Goal: Check status: Check status

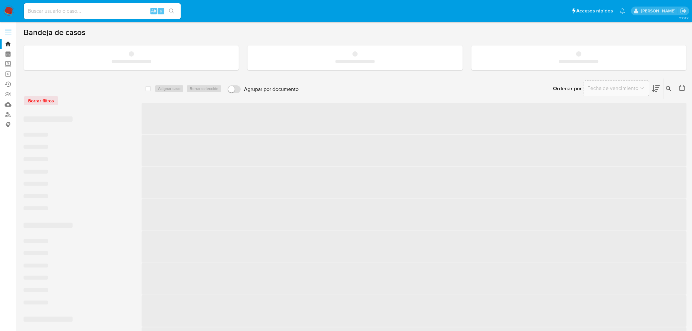
click at [76, 10] on input at bounding box center [102, 11] width 157 height 9
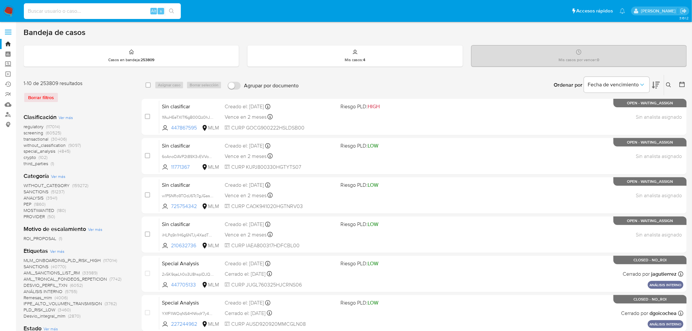
paste input "210881223"
type input "210881223"
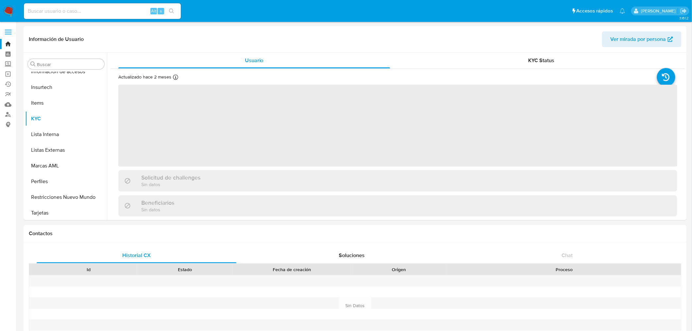
scroll to position [308, 0]
select select "10"
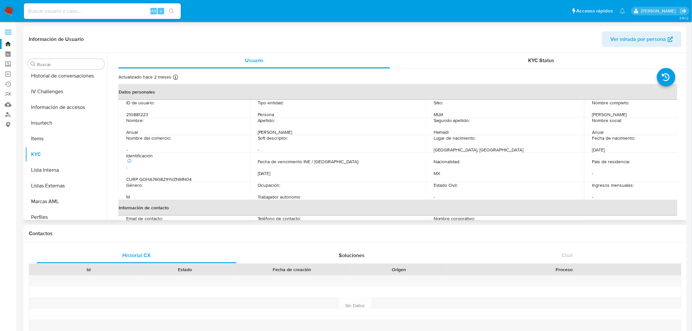
scroll to position [271, 0]
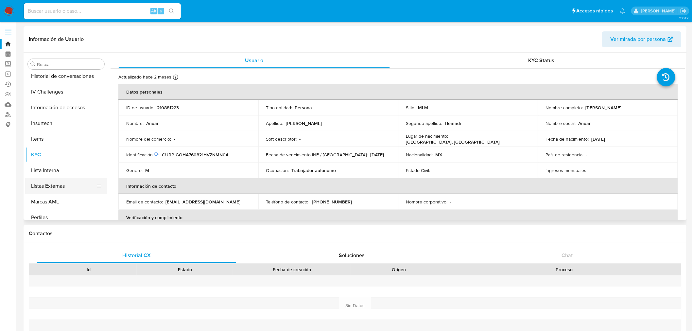
click at [51, 187] on button "Listas Externas" at bounding box center [63, 186] width 77 height 16
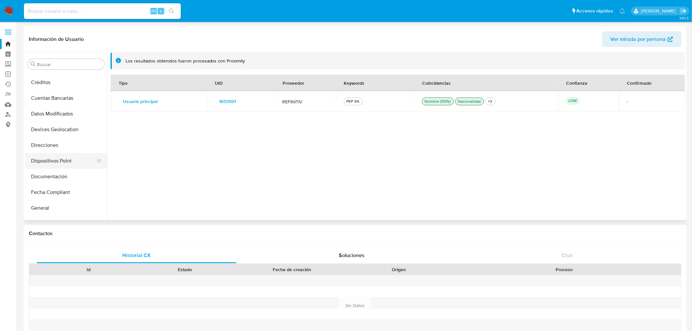
scroll to position [109, 0]
click at [52, 187] on button "General" at bounding box center [63, 191] width 77 height 16
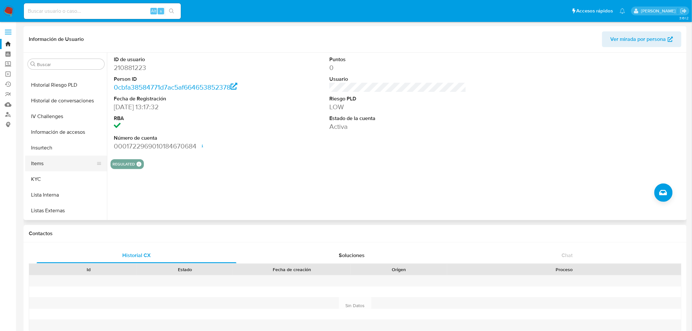
scroll to position [254, 0]
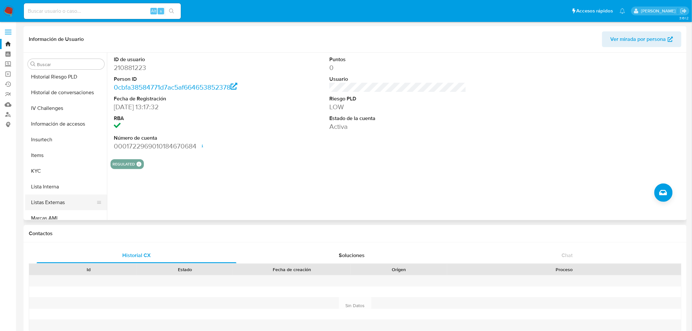
click at [49, 200] on button "Listas Externas" at bounding box center [63, 203] width 77 height 16
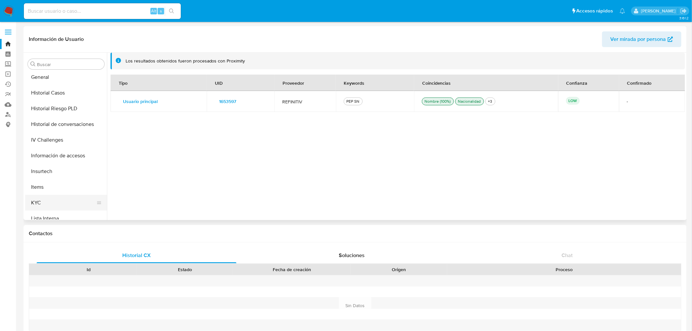
scroll to position [218, 0]
click at [56, 98] on button "Historial Casos" at bounding box center [63, 98] width 77 height 16
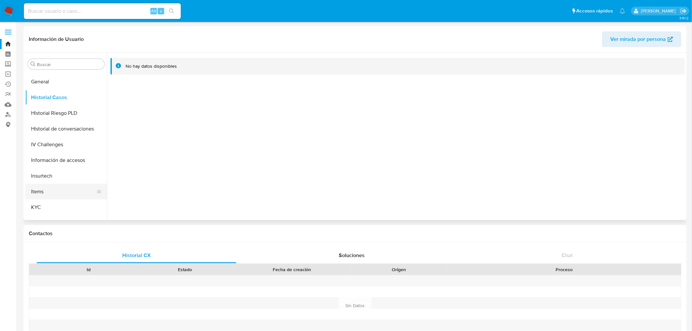
drag, startPoint x: 69, startPoint y: 187, endPoint x: 76, endPoint y: 190, distance: 7.5
click at [69, 186] on button "Items" at bounding box center [63, 192] width 77 height 16
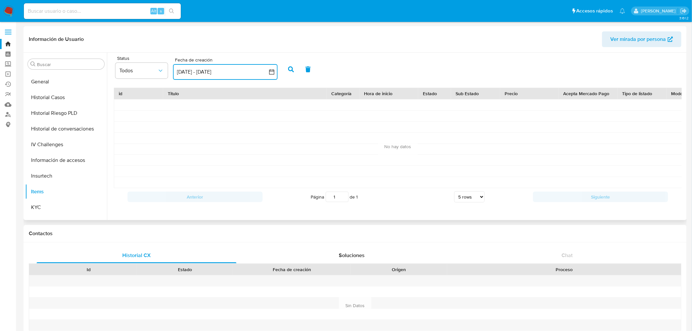
drag, startPoint x: 274, startPoint y: 77, endPoint x: 277, endPoint y: 79, distance: 4.0
click at [274, 77] on button "[DATE] - [DATE]" at bounding box center [225, 72] width 105 height 16
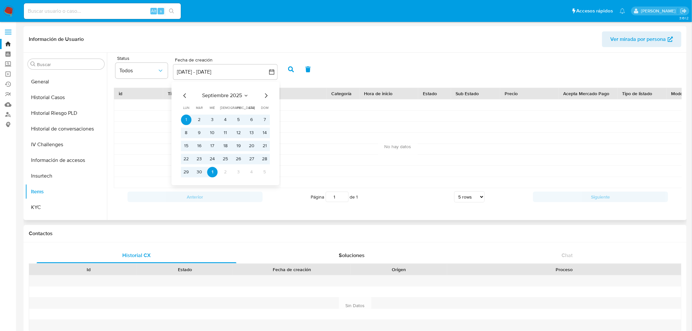
click at [181, 94] on icon "Mes anterior" at bounding box center [185, 96] width 8 height 8
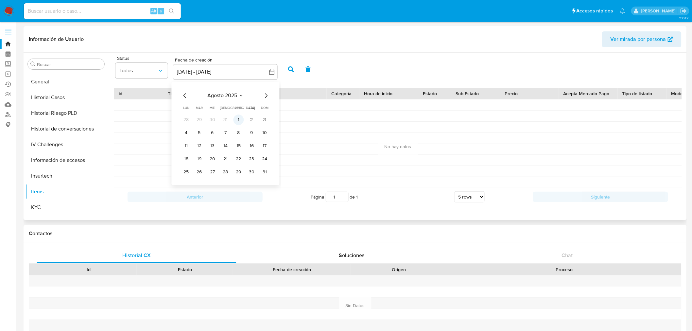
click at [241, 119] on button "1" at bounding box center [239, 120] width 10 height 10
click at [241, 120] on button "1" at bounding box center [239, 120] width 10 height 10
click at [290, 74] on button "button" at bounding box center [291, 70] width 17 height 16
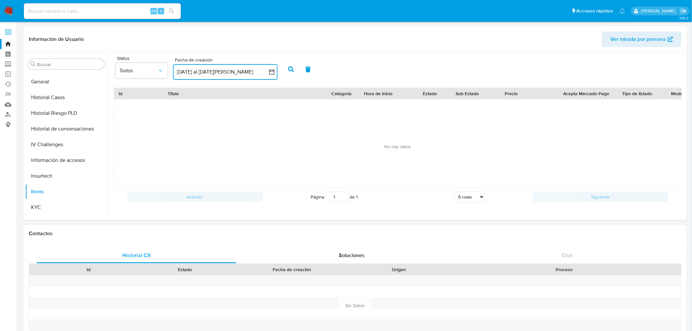
click at [271, 71] on icon "button" at bounding box center [272, 72] width 7 height 7
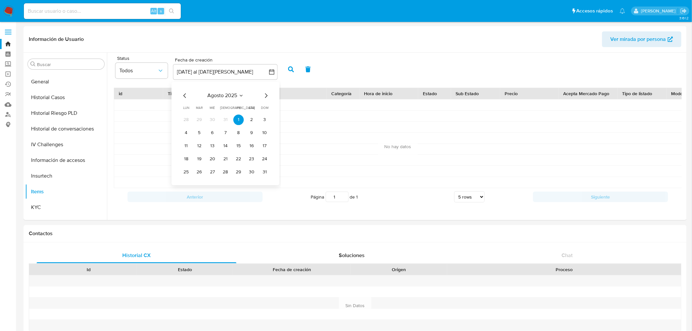
click at [187, 97] on icon "Mes anterior" at bounding box center [185, 96] width 8 height 8
click at [202, 119] on button "1" at bounding box center [199, 120] width 10 height 10
click at [197, 123] on button "1" at bounding box center [199, 120] width 10 height 10
click at [292, 69] on icon "button" at bounding box center [291, 69] width 6 height 6
